Goal: Task Accomplishment & Management: Manage account settings

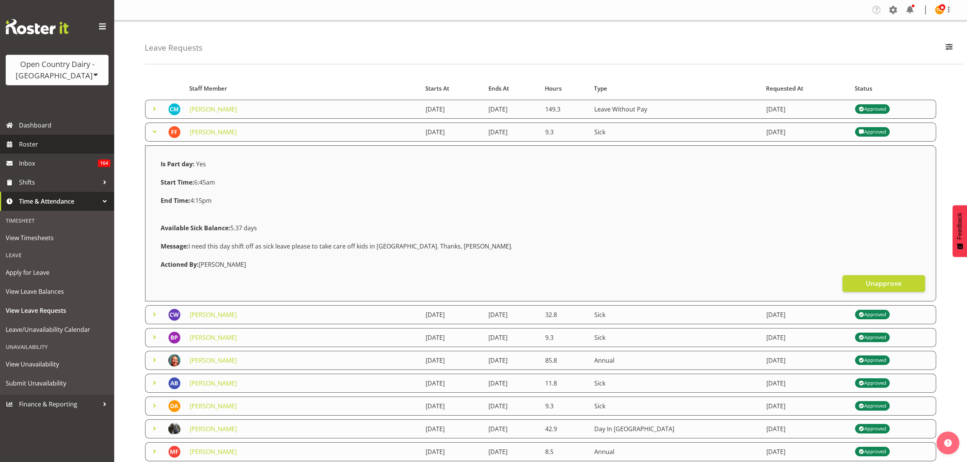
click at [46, 143] on span "Roster" at bounding box center [64, 144] width 91 height 11
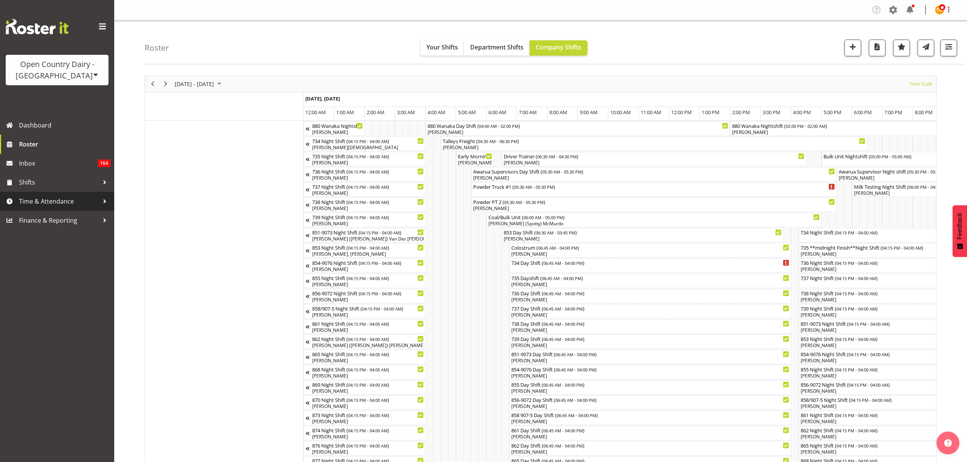
click at [48, 194] on link "Time & Attendance" at bounding box center [57, 201] width 114 height 19
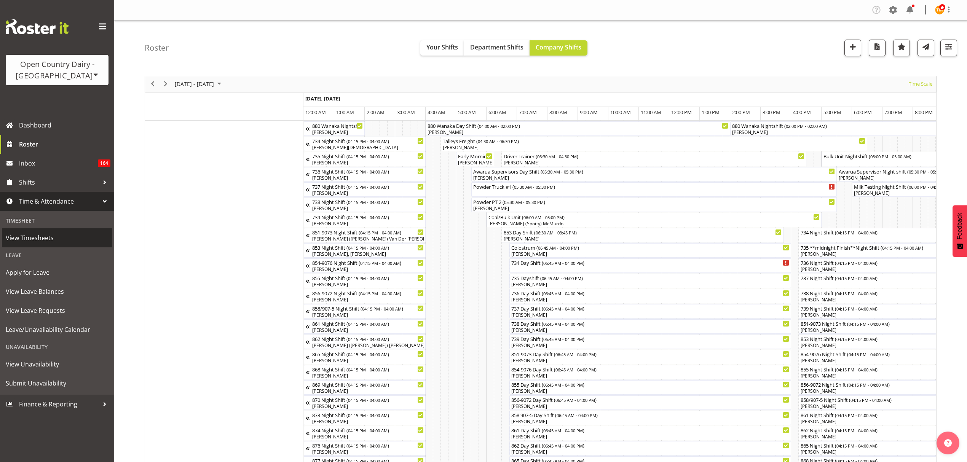
click at [40, 233] on span "View Timesheets" at bounding box center [57, 237] width 103 height 11
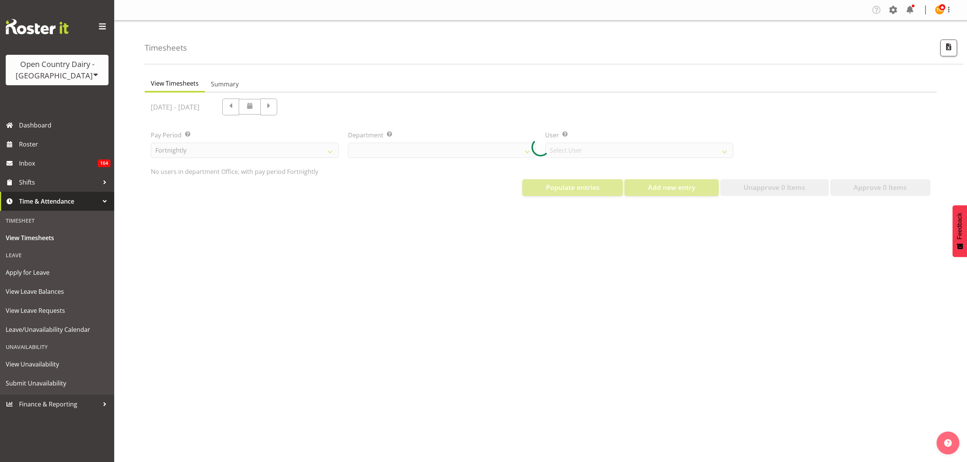
click at [408, 147] on div at bounding box center [541, 147] width 792 height 110
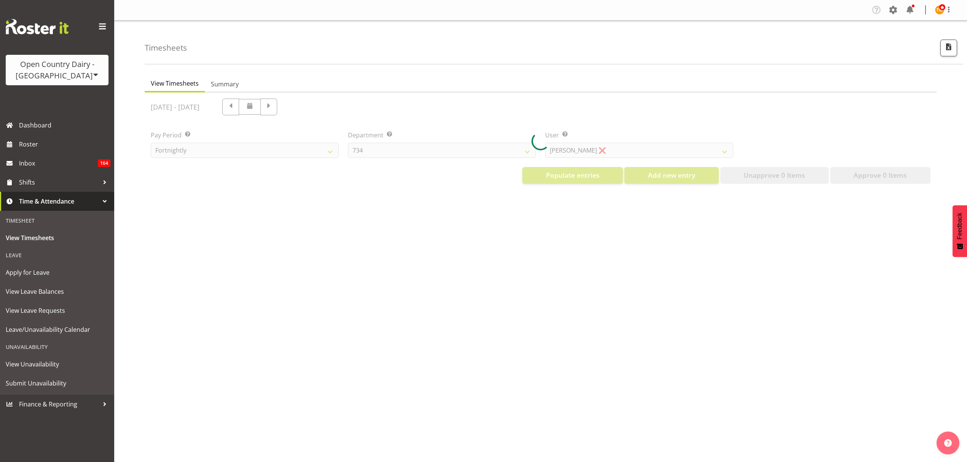
select select "699"
select select "8449"
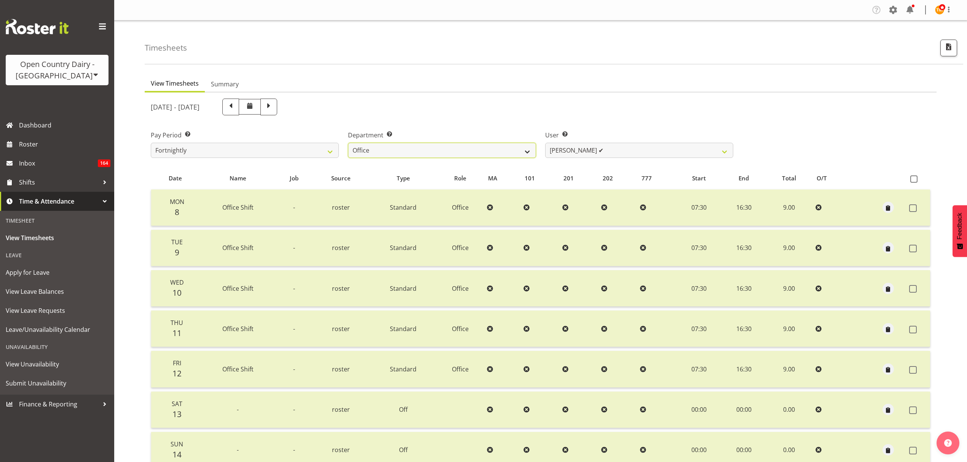
click at [469, 156] on select "734 735 736 737 738 739 851 853 854 855 856 858 861 862 865 867-9032 868 869 87…" at bounding box center [442, 150] width 188 height 15
select select "681"
click at [348, 143] on select "734 735 736 737 738 739 851 853 854 855 856 858 861 862 865 867-9032 868 869 87…" at bounding box center [442, 150] width 188 height 15
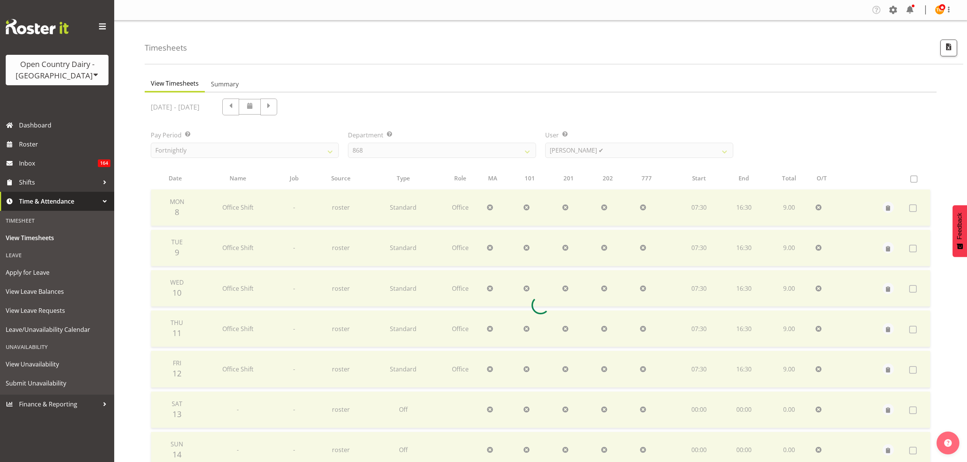
click at [574, 146] on div at bounding box center [541, 304] width 792 height 425
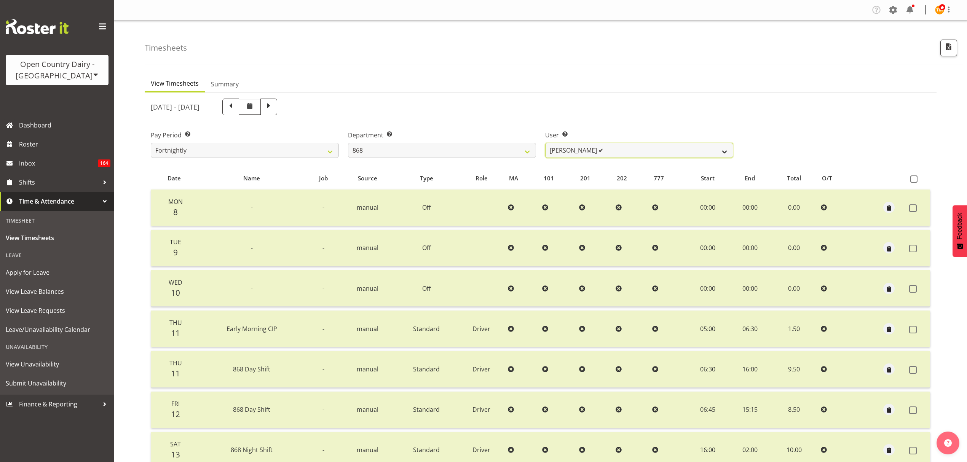
click at [574, 146] on select "Alan Rolton ✔ Cassidy Williams ✔ Christopher McIver ✔ Darin Ayling ✔" at bounding box center [639, 150] width 188 height 15
select select "7447"
click at [545, 143] on select "Alan Rolton ✔ Cassidy Williams ✔ Christopher McIver ✔ Darin Ayling ✔" at bounding box center [639, 150] width 188 height 15
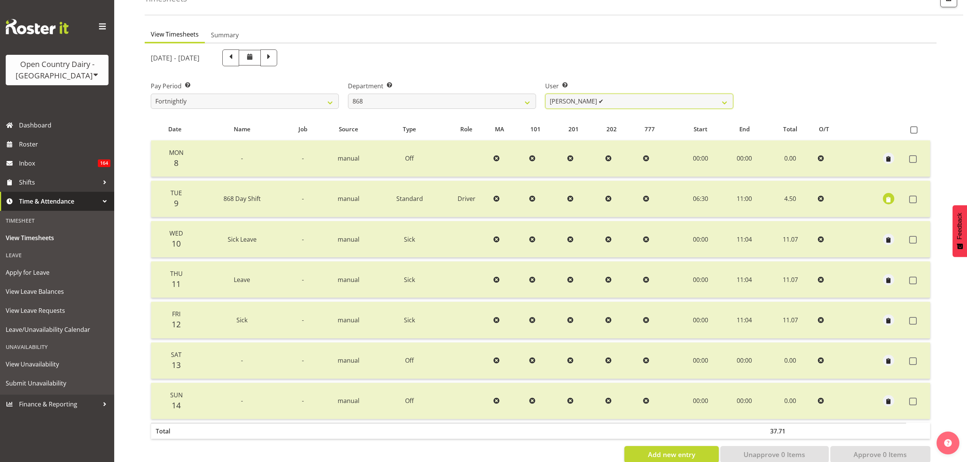
scroll to position [67, 0]
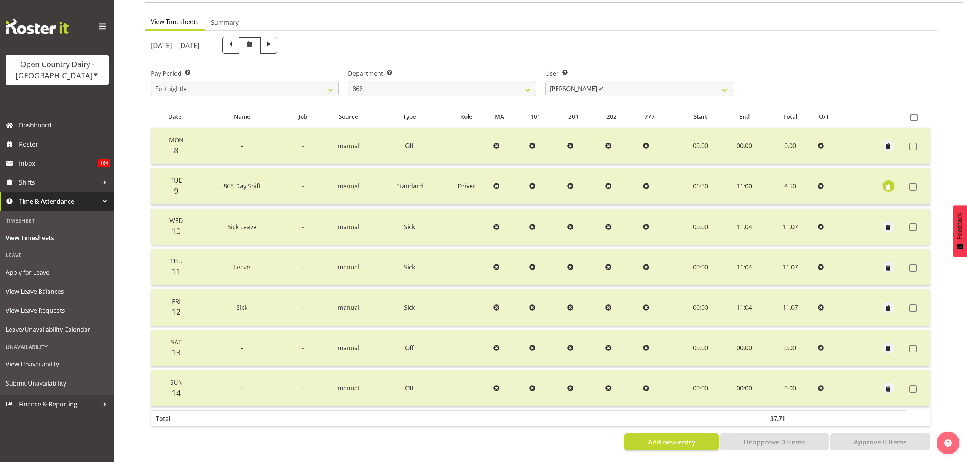
click at [884, 183] on span "button" at bounding box center [888, 187] width 9 height 9
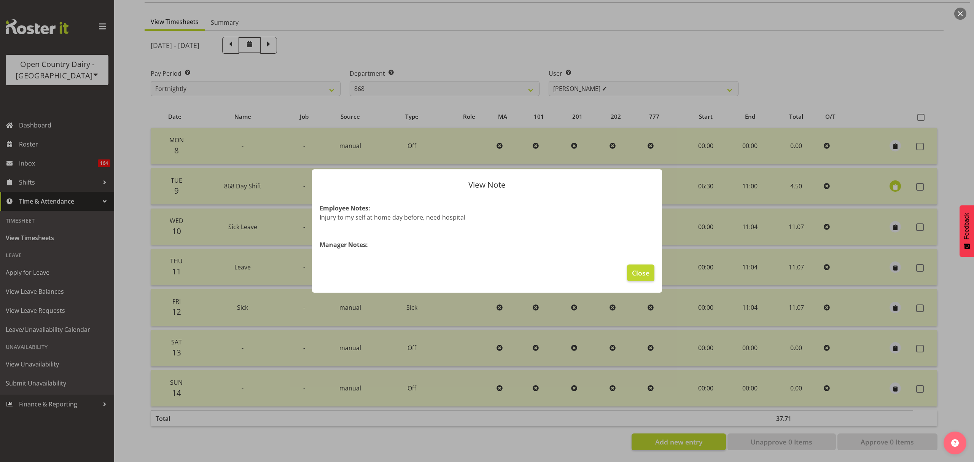
click at [883, 180] on div at bounding box center [487, 231] width 974 height 462
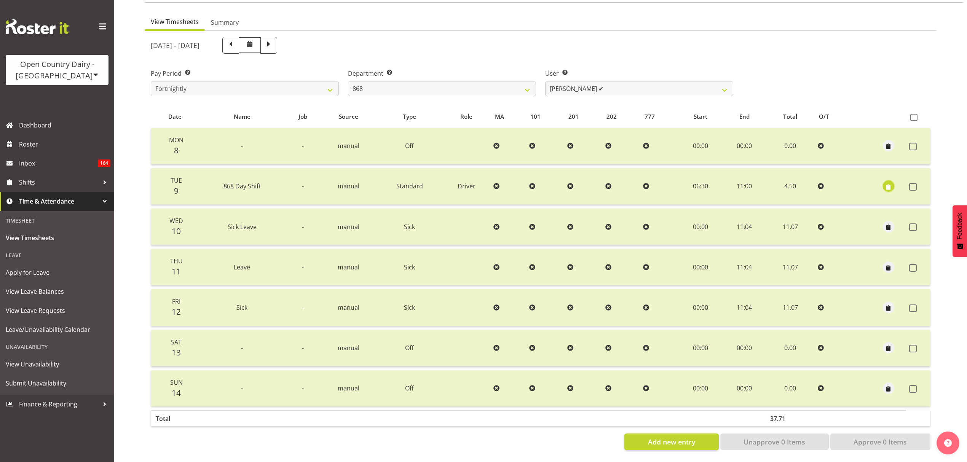
click at [884, 183] on span "button" at bounding box center [888, 187] width 9 height 9
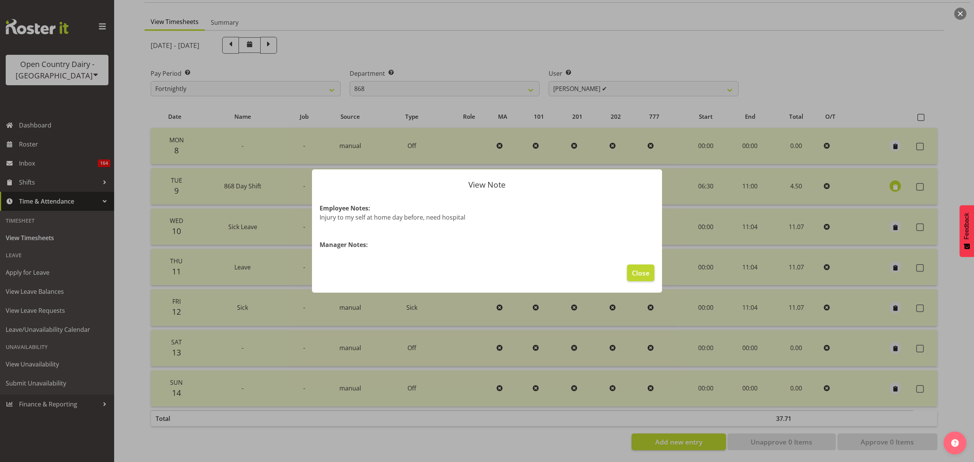
click at [886, 178] on div at bounding box center [487, 231] width 974 height 462
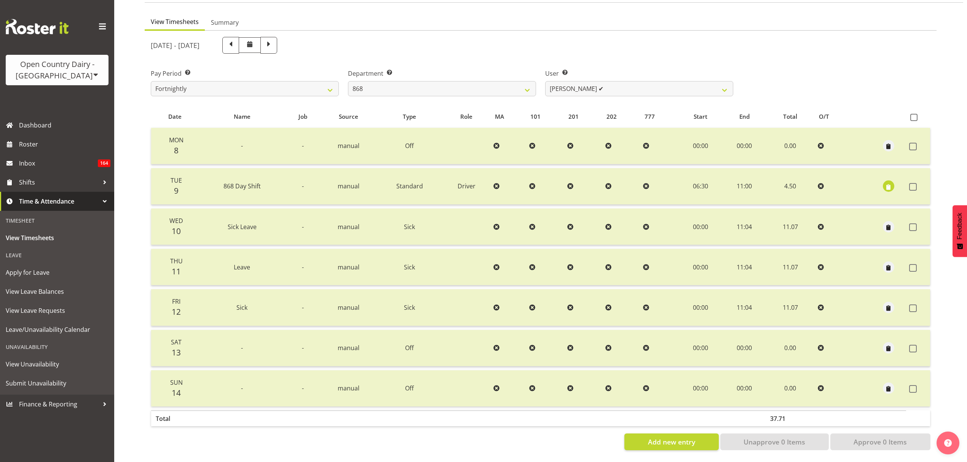
click at [607, 51] on div "September 8th - September 14th 2025" at bounding box center [441, 45] width 591 height 26
click at [49, 144] on span "Roster" at bounding box center [64, 144] width 91 height 11
click at [70, 170] on link "Inbox 164" at bounding box center [57, 163] width 114 height 19
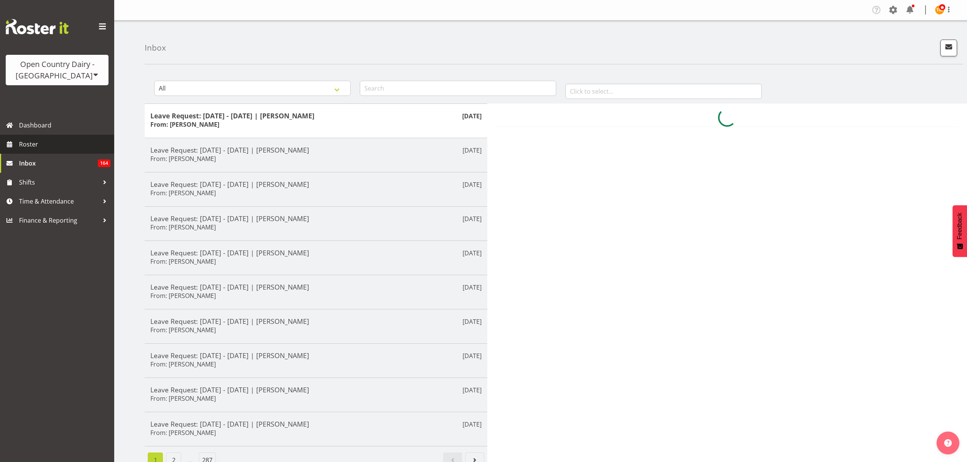
click at [63, 147] on span "Roster" at bounding box center [64, 144] width 91 height 11
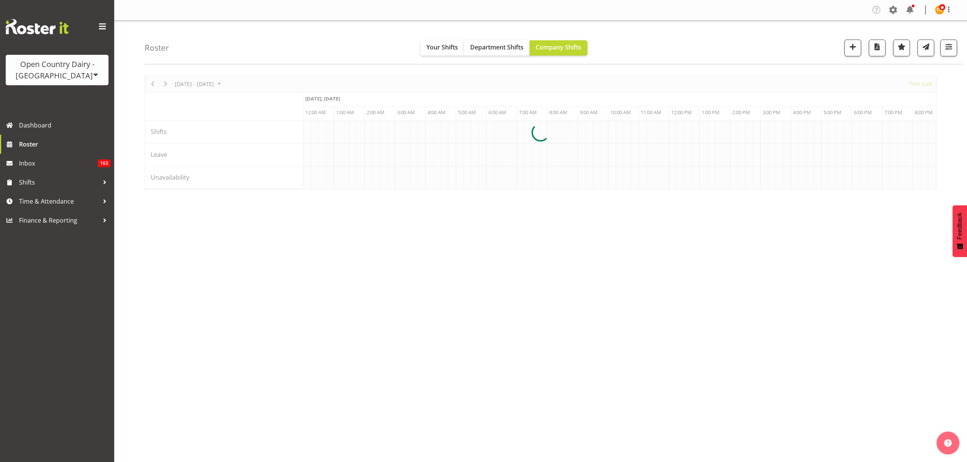
scroll to position [0, 1461]
